Goal: Task Accomplishment & Management: Use online tool/utility

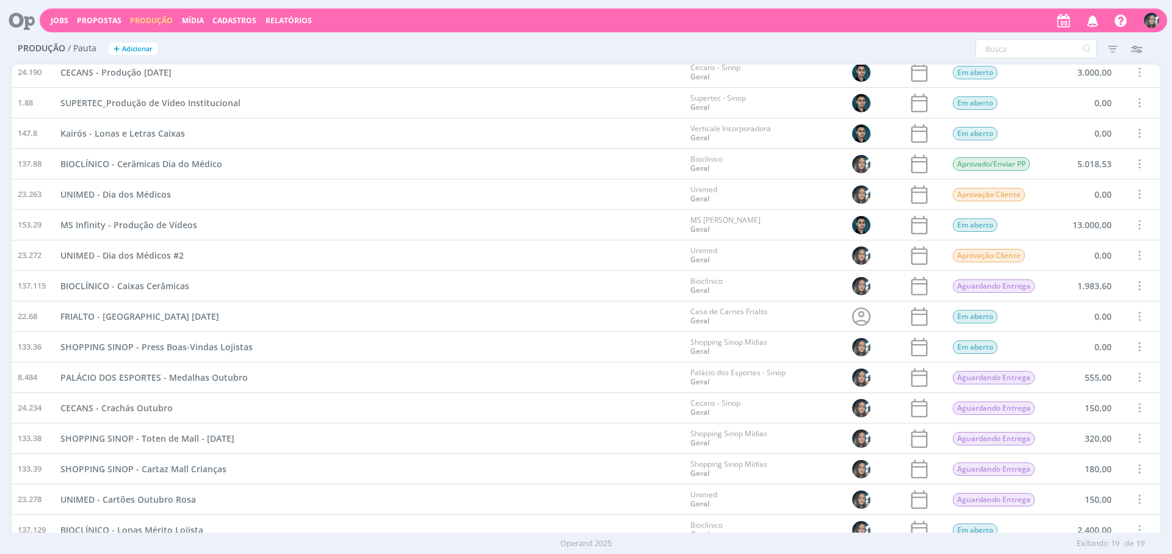
scroll to position [139, 0]
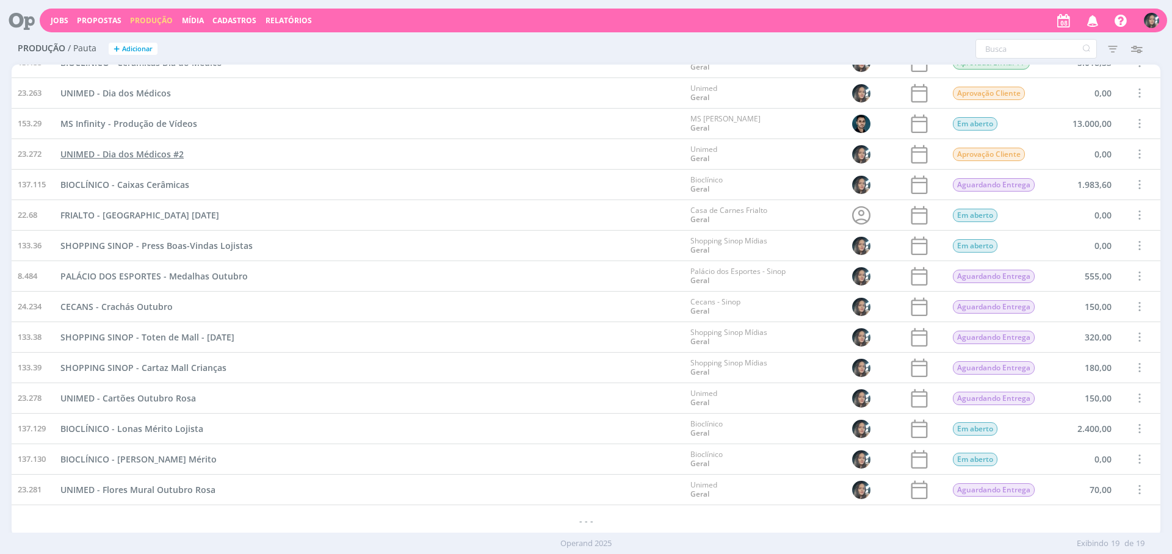
click at [161, 156] on span "UNIMED - Dia dos Médicos #2" at bounding box center [121, 154] width 123 height 12
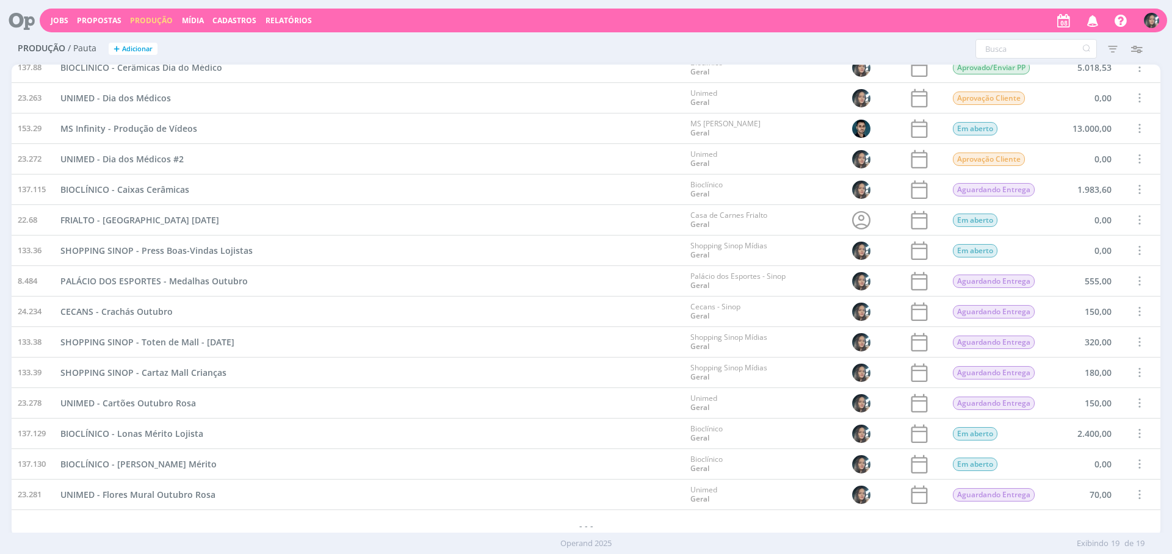
scroll to position [139, 0]
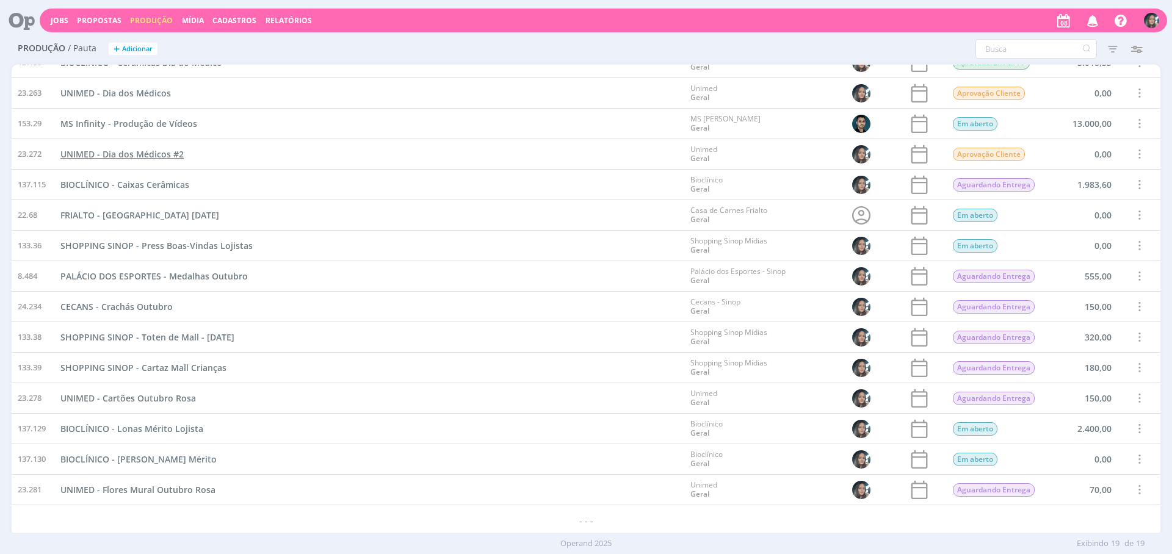
click at [156, 158] on span "UNIMED - Dia dos Médicos #2" at bounding box center [121, 154] width 123 height 12
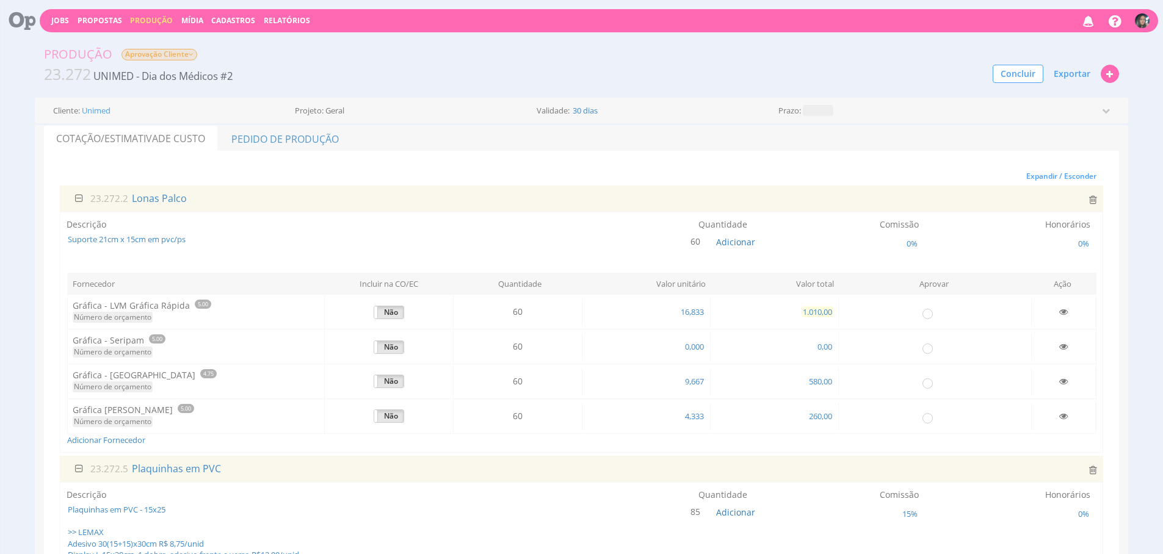
click at [826, 313] on span "1.010,00" at bounding box center [818, 311] width 32 height 11
click at [699, 310] on span "16,833" at bounding box center [693, 311] width 26 height 11
type input "0,000"
click at [732, 250] on div "Quantidade 60 Adicionar" at bounding box center [625, 236] width 258 height 34
click at [736, 244] on span "Adicionar" at bounding box center [735, 242] width 39 height 12
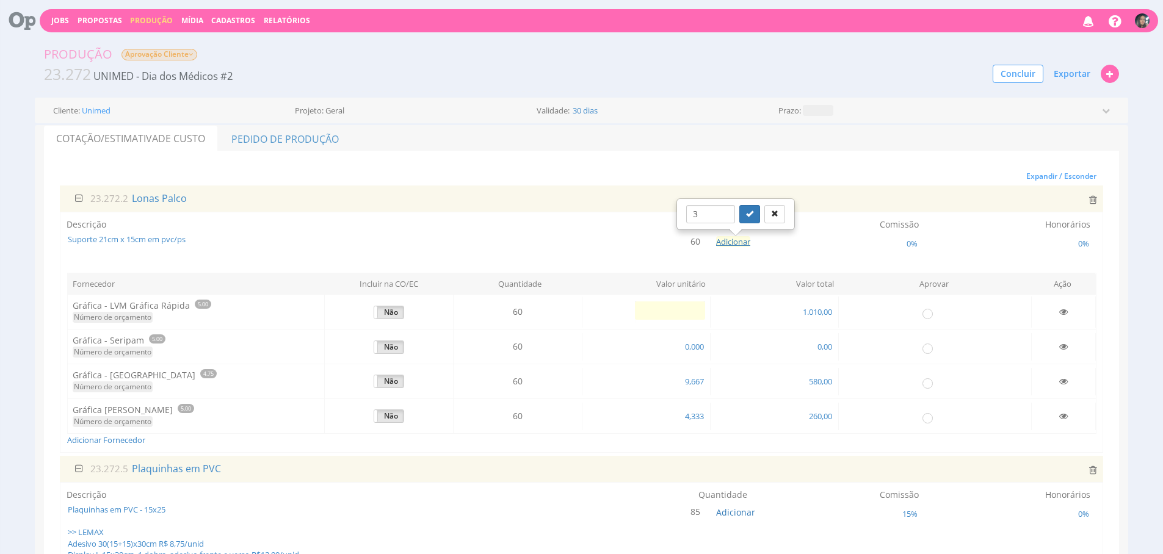
type input "3"
click at [739, 205] on button "submit" at bounding box center [749, 214] width 21 height 18
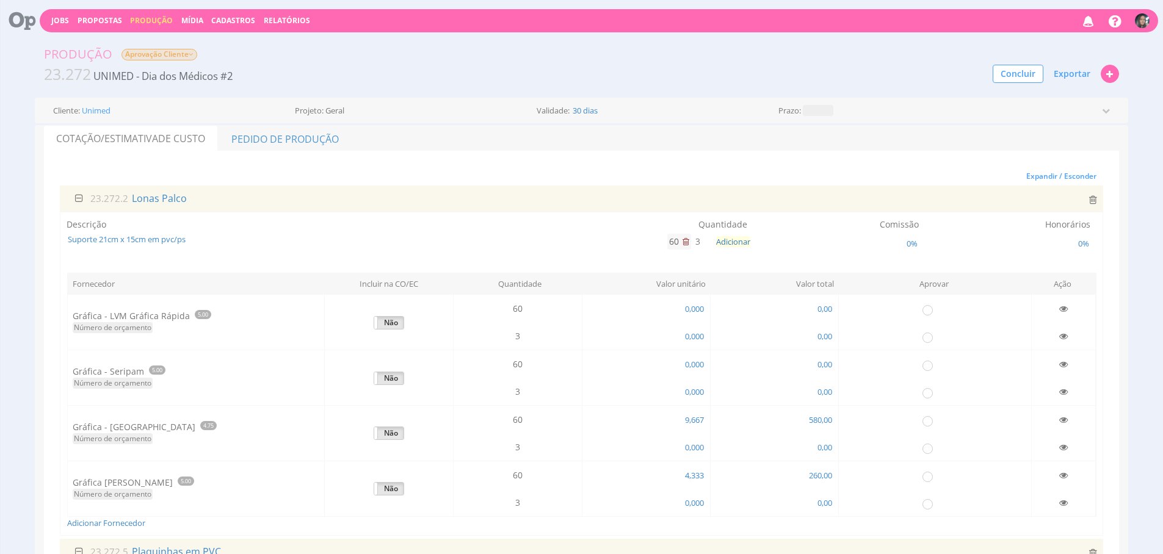
click at [685, 242] on icon at bounding box center [686, 242] width 7 height 9
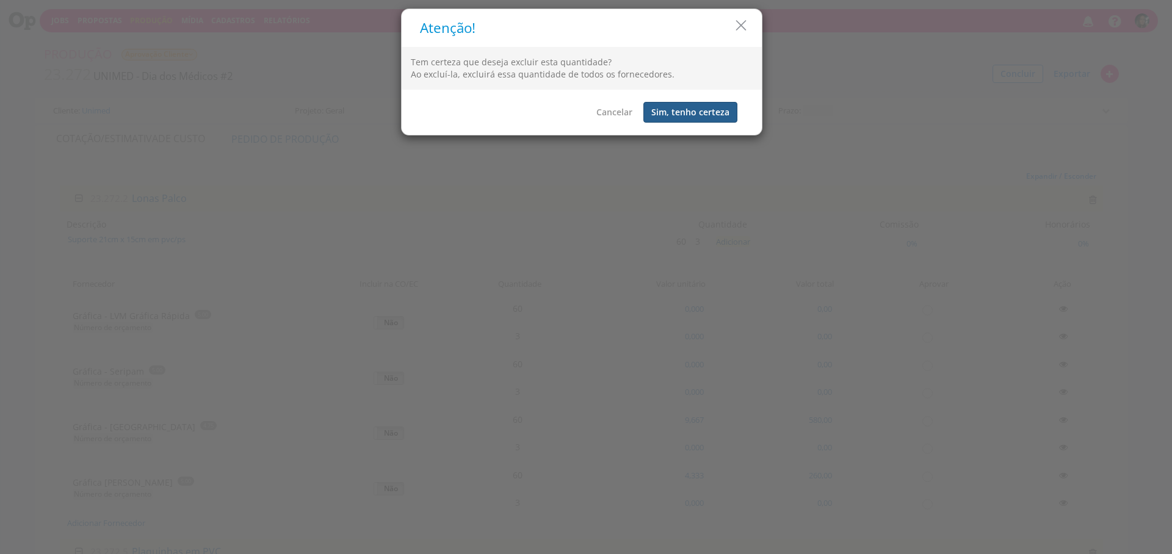
click at [684, 105] on button "Sim, tenho certeza" at bounding box center [691, 112] width 94 height 21
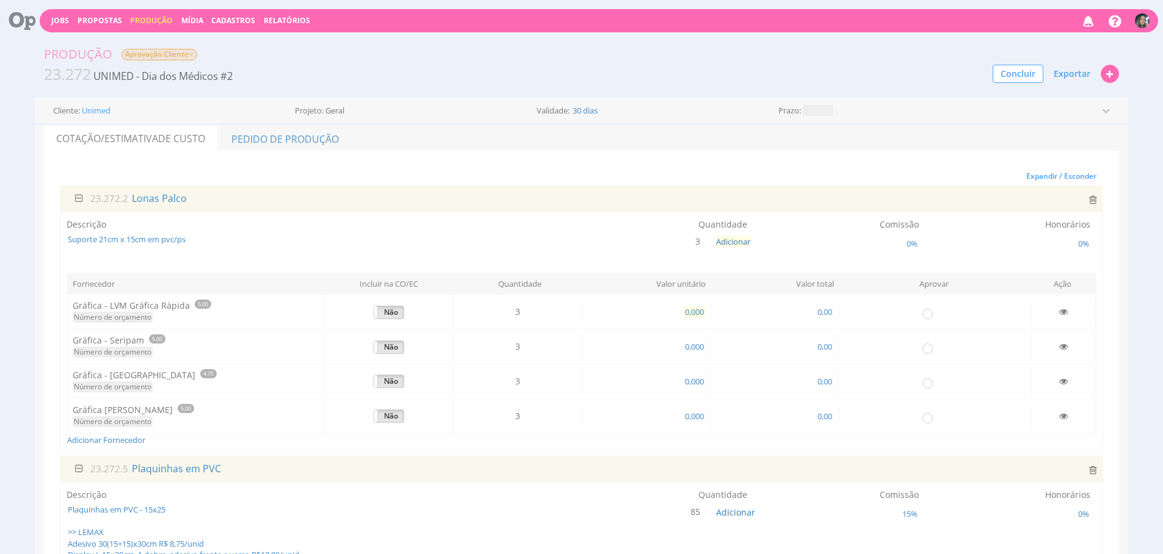
click at [686, 310] on span "0,000" at bounding box center [694, 311] width 21 height 11
type input "325,000"
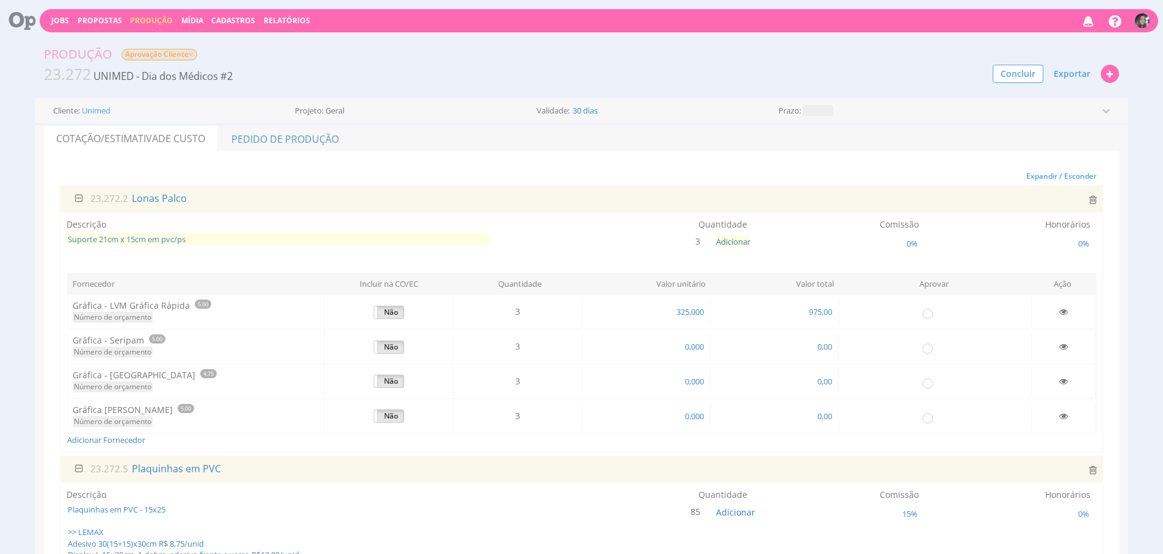
click at [143, 235] on span "Suporte 21cm x 15cm em pvc/ps" at bounding box center [278, 240] width 423 height 12
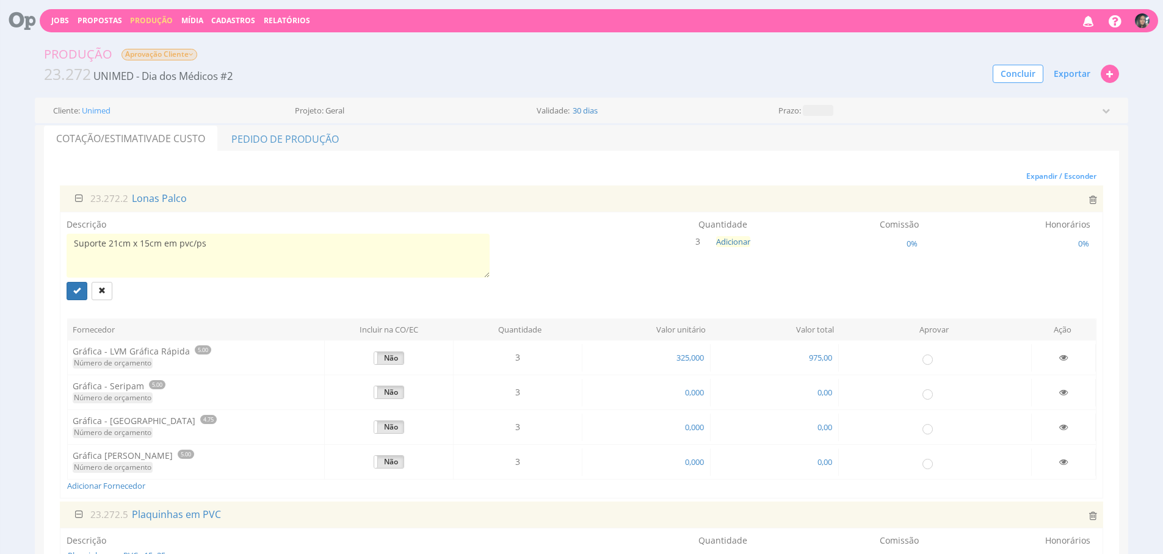
click at [221, 242] on textarea "Suporte 21cm x 15cm em pvc/ps" at bounding box center [278, 256] width 423 height 44
type textarea "Lona 99x2,94 Acabamento em ilhós, instalada"
click at [61, 220] on div "Descrição Suporte 21cm x 15cm em pvc/ps Lona 99x2,94 Acabamento em ilhós, insta…" at bounding box center [581, 355] width 1043 height 287
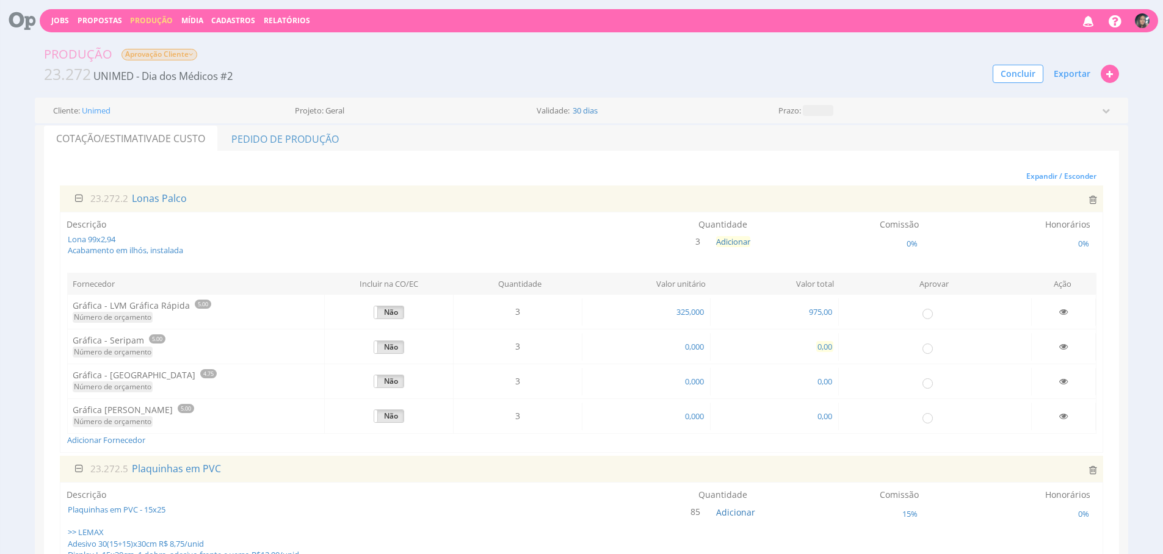
click at [827, 346] on span "0,00" at bounding box center [824, 346] width 17 height 11
click at [1059, 415] on icon at bounding box center [1063, 416] width 9 height 9
click at [1061, 380] on icon at bounding box center [1063, 381] width 9 height 9
click at [1061, 350] on icon at bounding box center [1063, 347] width 9 height 9
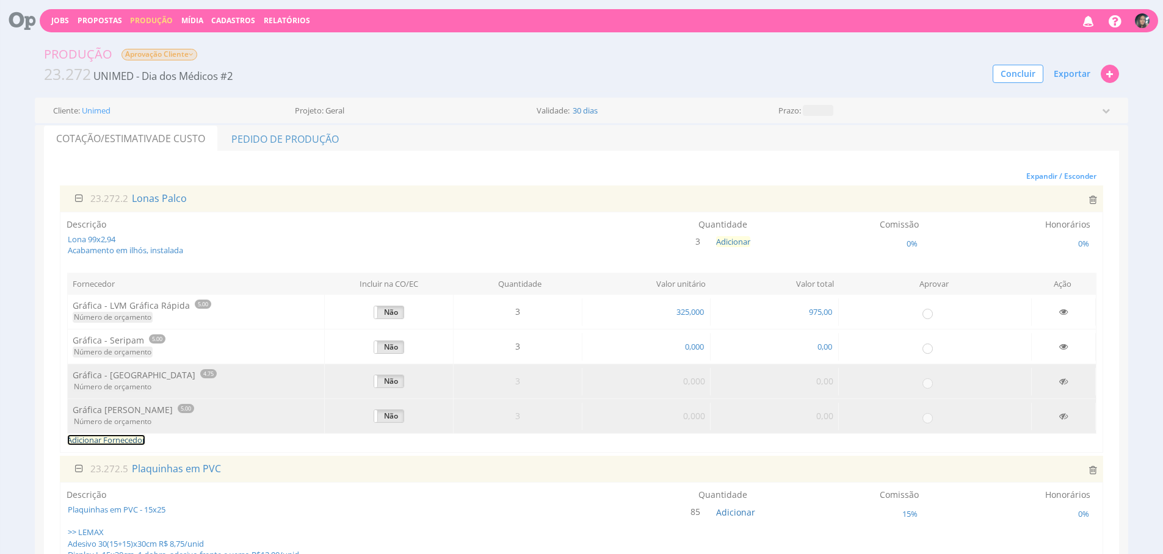
click at [120, 437] on link "Adicionar Fornecedor" at bounding box center [106, 440] width 78 height 11
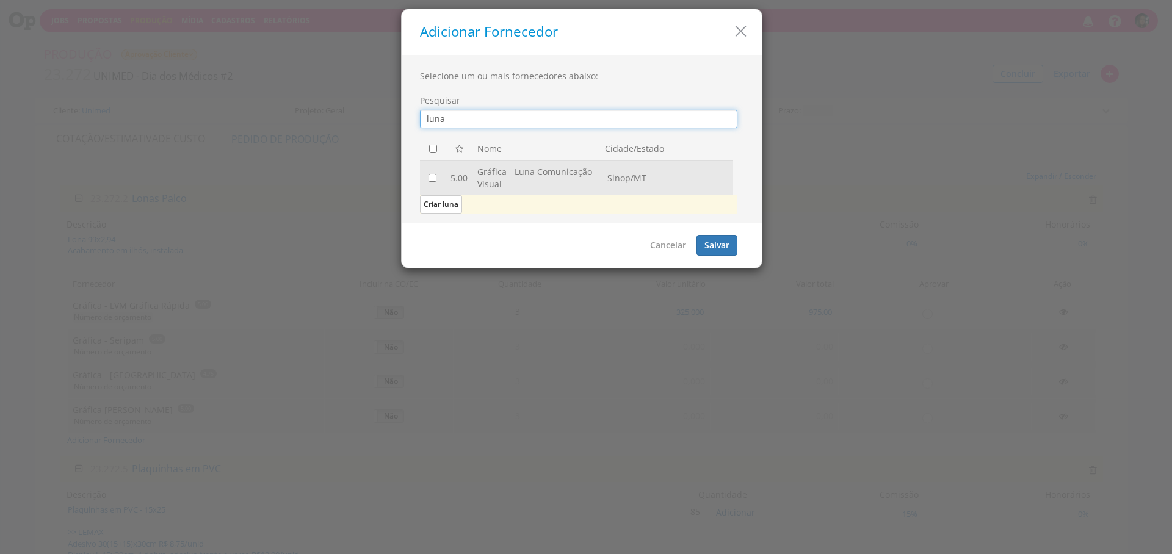
type input "luna"
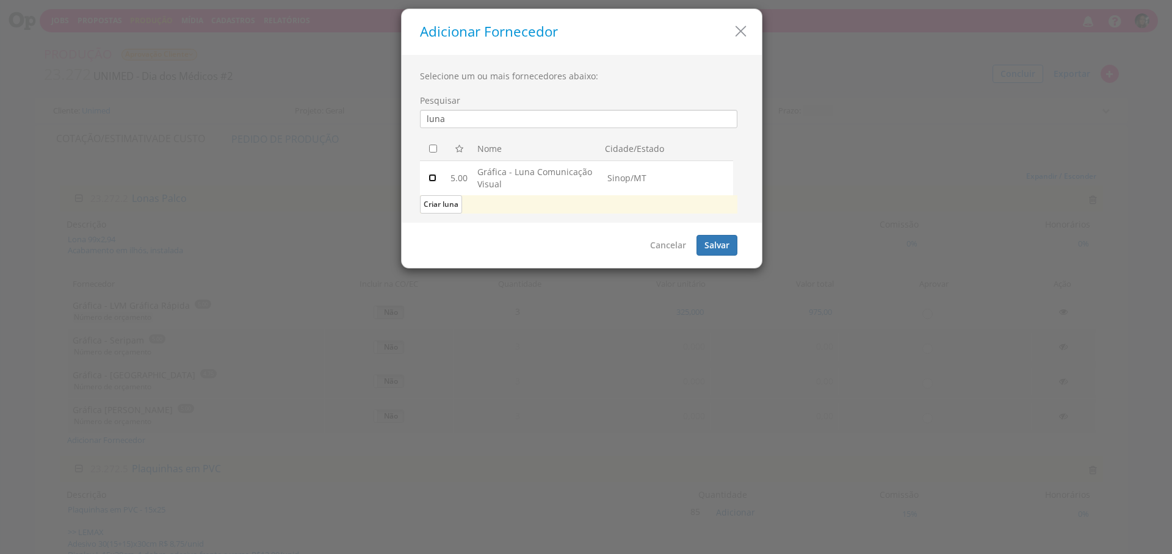
click at [436, 180] on input "checkbox" at bounding box center [433, 178] width 8 height 8
checkbox input "true"
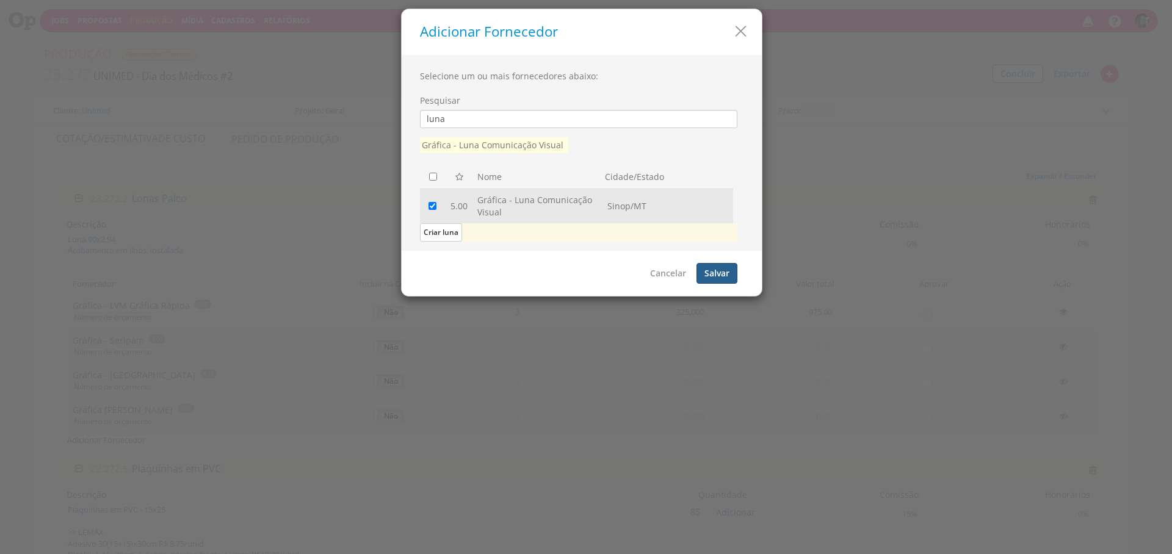
click at [705, 272] on button "Salvar" at bounding box center [717, 273] width 41 height 21
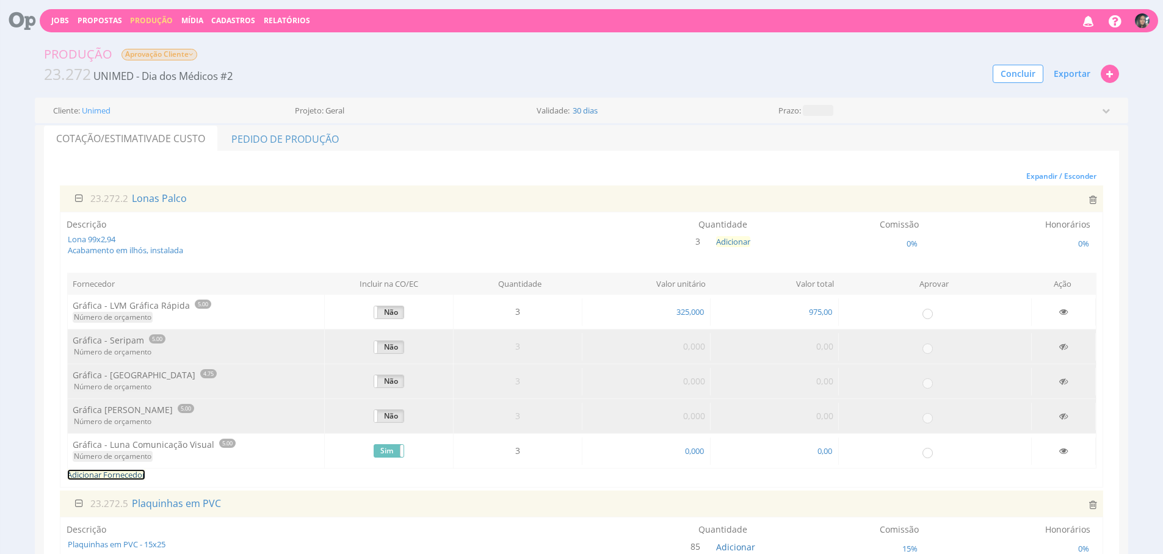
click at [123, 475] on link "Adicionar Fornecedor" at bounding box center [106, 475] width 78 height 11
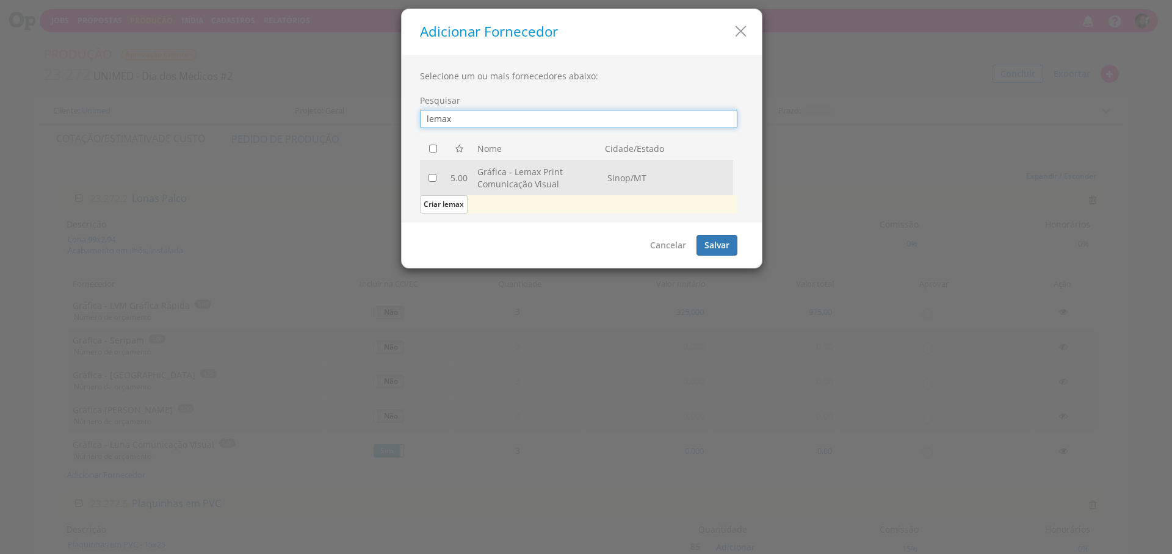
type input "lemax"
click at [433, 176] on input "checkbox" at bounding box center [433, 178] width 8 height 8
checkbox input "true"
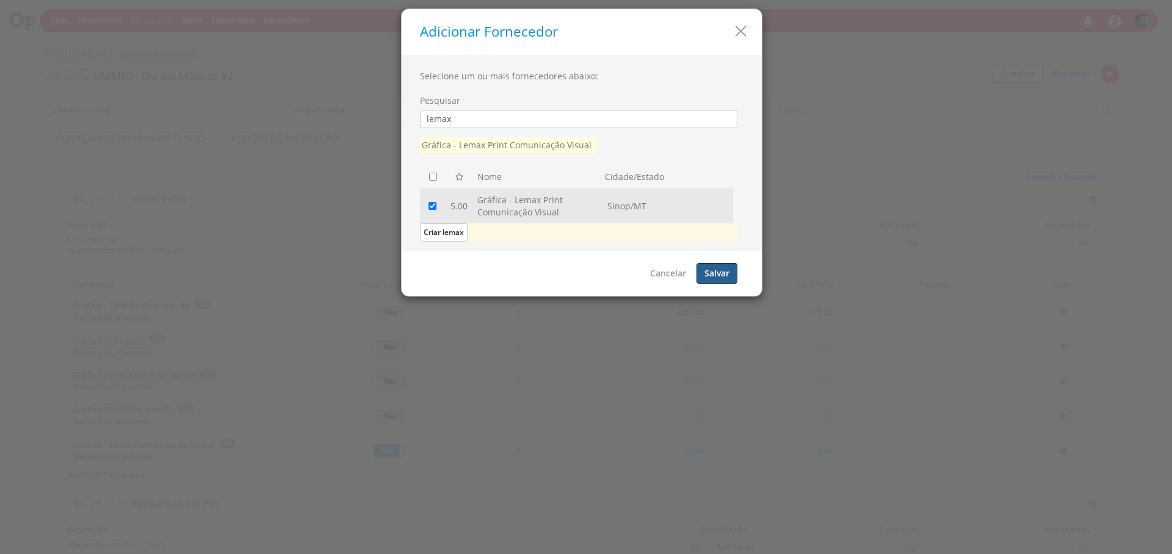
drag, startPoint x: 730, startPoint y: 273, endPoint x: 735, endPoint y: 286, distance: 14.3
click at [730, 273] on button "Salvar" at bounding box center [717, 273] width 41 height 21
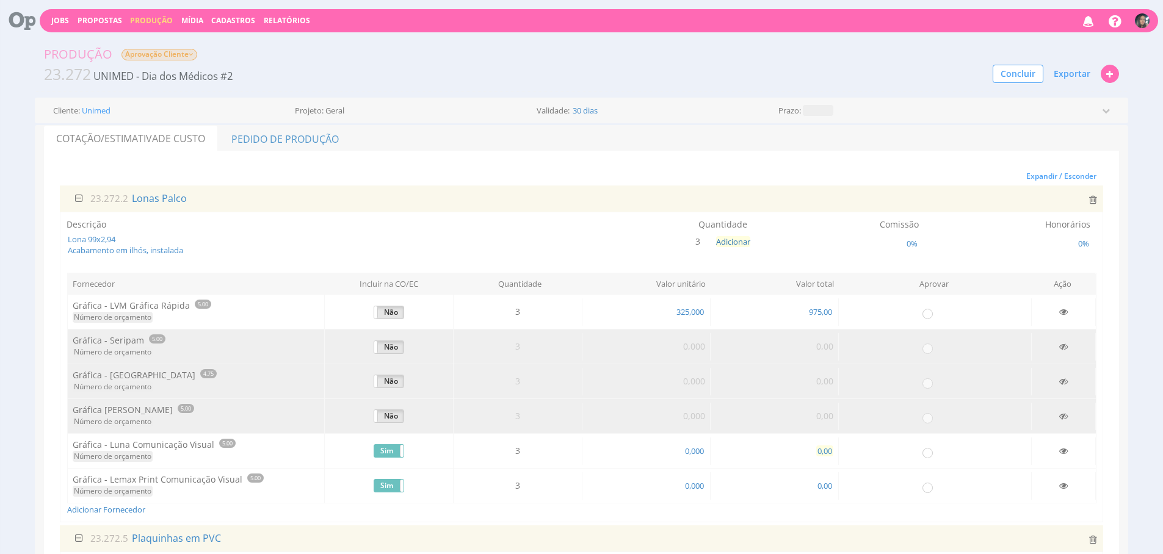
click at [826, 451] on span "0,00" at bounding box center [824, 451] width 17 height 11
type input "800,00"
click at [702, 483] on span "0,000" at bounding box center [694, 486] width 21 height 11
type input "325,000"
click at [1065, 78] on span "Exportar" at bounding box center [1072, 74] width 37 height 12
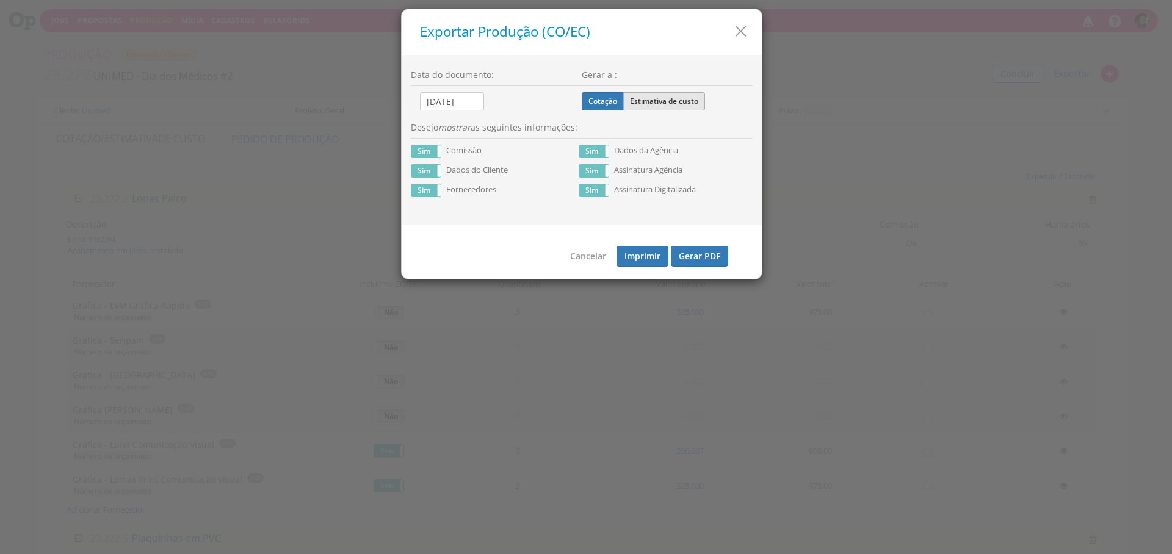
click at [646, 107] on label "Estimativa de custo" at bounding box center [664, 101] width 82 height 18
click at [0, 0] on input "Estimativa de custo" at bounding box center [0, 0] width 0 height 0
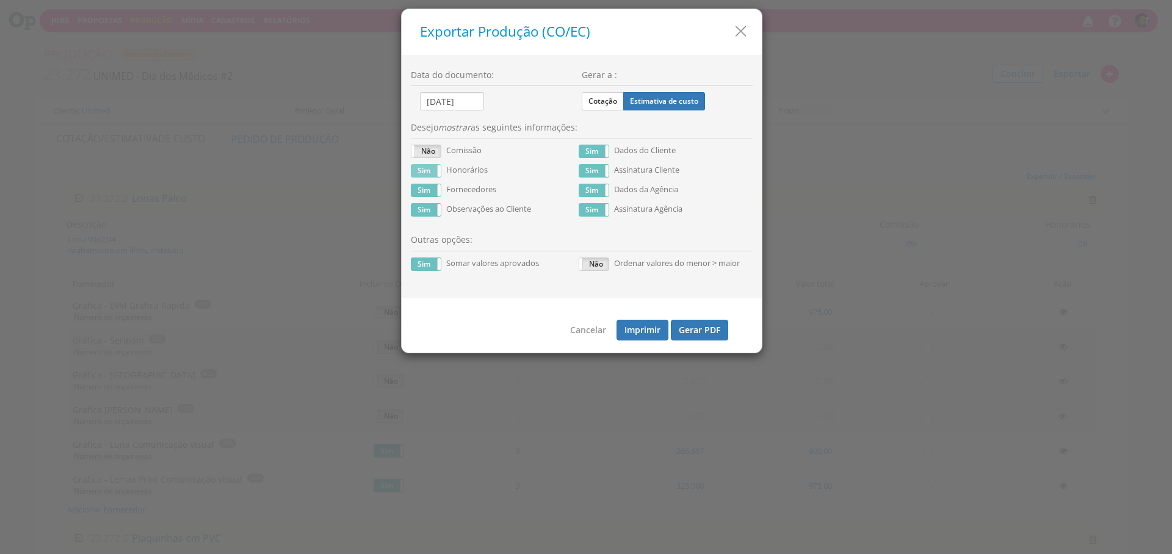
click at [424, 165] on label "Sim" at bounding box center [426, 171] width 29 height 12
click at [703, 335] on button "Gerar PDF" at bounding box center [699, 330] width 57 height 21
click at [426, 264] on label "Sim" at bounding box center [426, 264] width 29 height 12
click at [691, 339] on button "Gerar PDF" at bounding box center [699, 330] width 57 height 21
